Goal: Task Accomplishment & Management: Complete application form

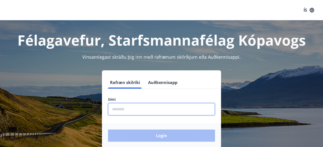
click at [130, 107] on input "phone" at bounding box center [161, 109] width 107 height 12
type input "********"
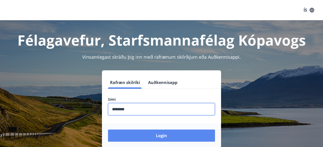
click at [163, 132] on button "Login" at bounding box center [161, 135] width 107 height 12
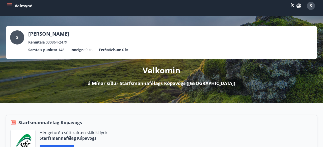
scroll to position [7, 0]
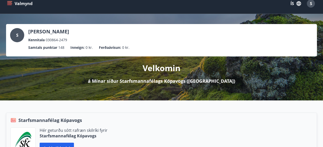
click at [10, 6] on icon "menu" at bounding box center [9, 3] width 5 height 5
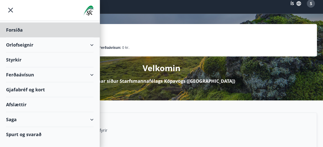
click at [20, 59] on div "Styrkir" at bounding box center [50, 59] width 88 height 15
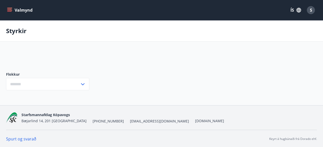
type input "***"
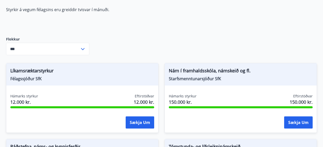
scroll to position [55, 0]
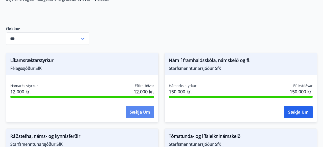
click at [133, 111] on button "Sækja um" at bounding box center [140, 112] width 29 height 12
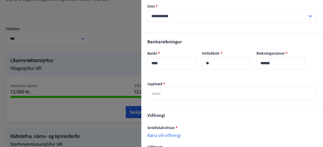
scroll to position [238, 0]
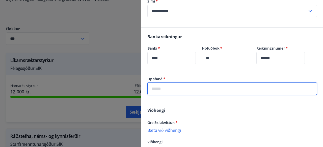
click at [184, 87] on input "text" at bounding box center [232, 88] width 170 height 12
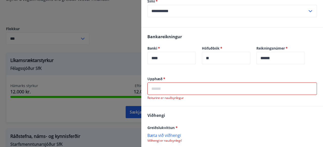
click at [168, 84] on input "text" at bounding box center [232, 88] width 170 height 12
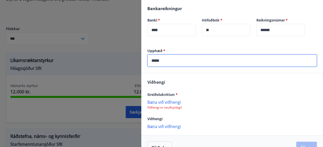
scroll to position [274, 0]
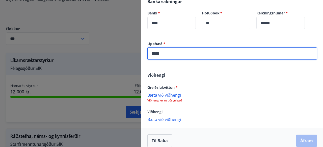
type input "*****"
click at [179, 92] on p "Bæta við viðhengi" at bounding box center [232, 94] width 170 height 5
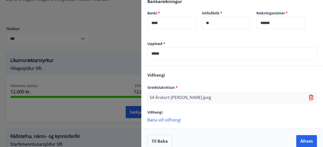
scroll to position [274, 0]
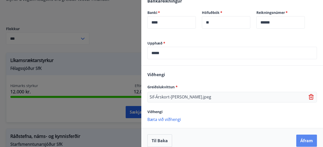
click at [305, 135] on button "Áfram" at bounding box center [306, 140] width 21 height 12
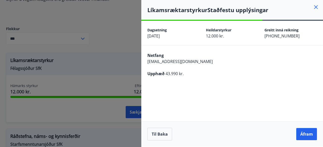
scroll to position [0, 0]
click at [305, 133] on button "Áfram" at bounding box center [306, 134] width 21 height 12
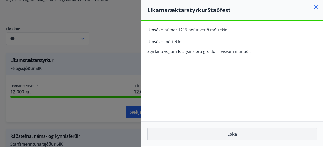
click at [228, 135] on button "Loka" at bounding box center [232, 133] width 170 height 13
